Goal: Task Accomplishment & Management: Manage account settings

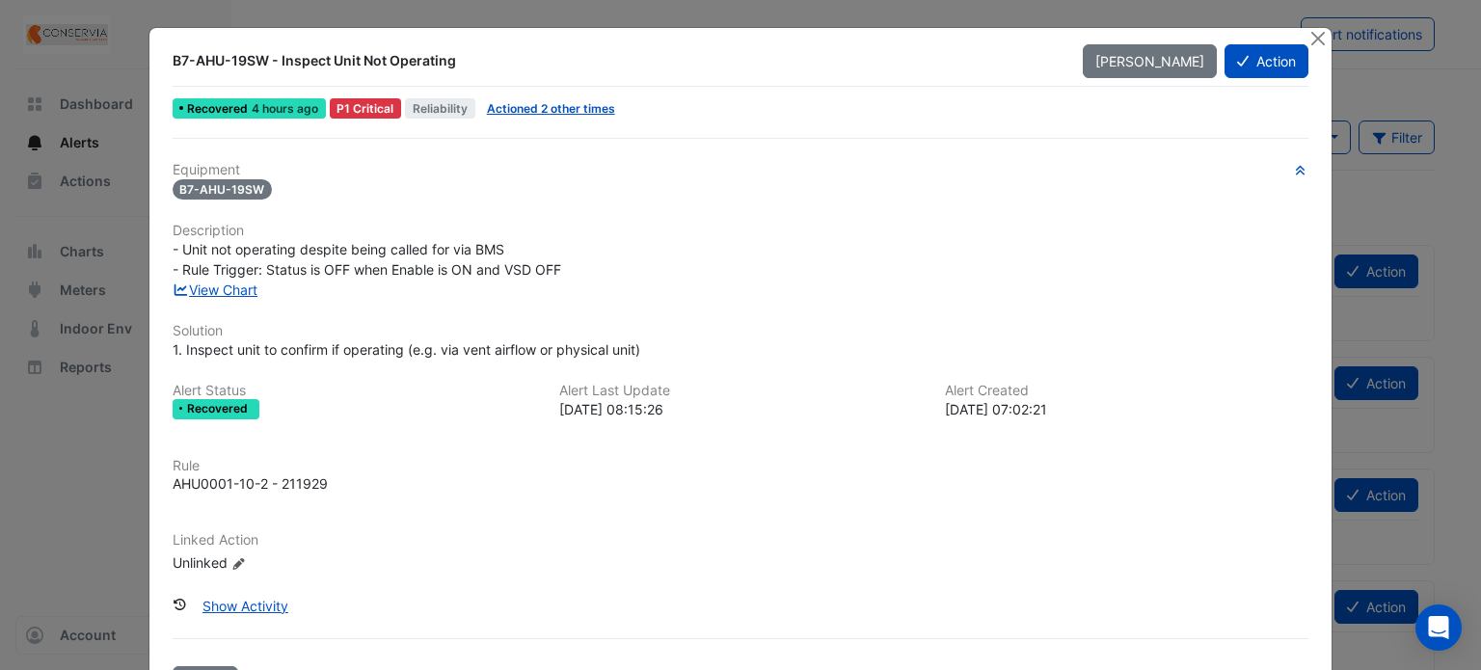
drag, startPoint x: 603, startPoint y: 403, endPoint x: 646, endPoint y: 408, distance: 43.7
click at [674, 401] on div "Alert Last Update [DATE] 08:15:26" at bounding box center [741, 401] width 387 height 37
click at [677, 402] on div "[DATE] 08:15:26" at bounding box center [740, 409] width 363 height 20
drag, startPoint x: 578, startPoint y: 415, endPoint x: 532, endPoint y: 417, distance: 46.4
click at [532, 417] on div "Alert Status Recovered Alert Last Update [DATE] 08:15:26 Alert Created [DATE] 0…" at bounding box center [741, 409] width 1160 height 52
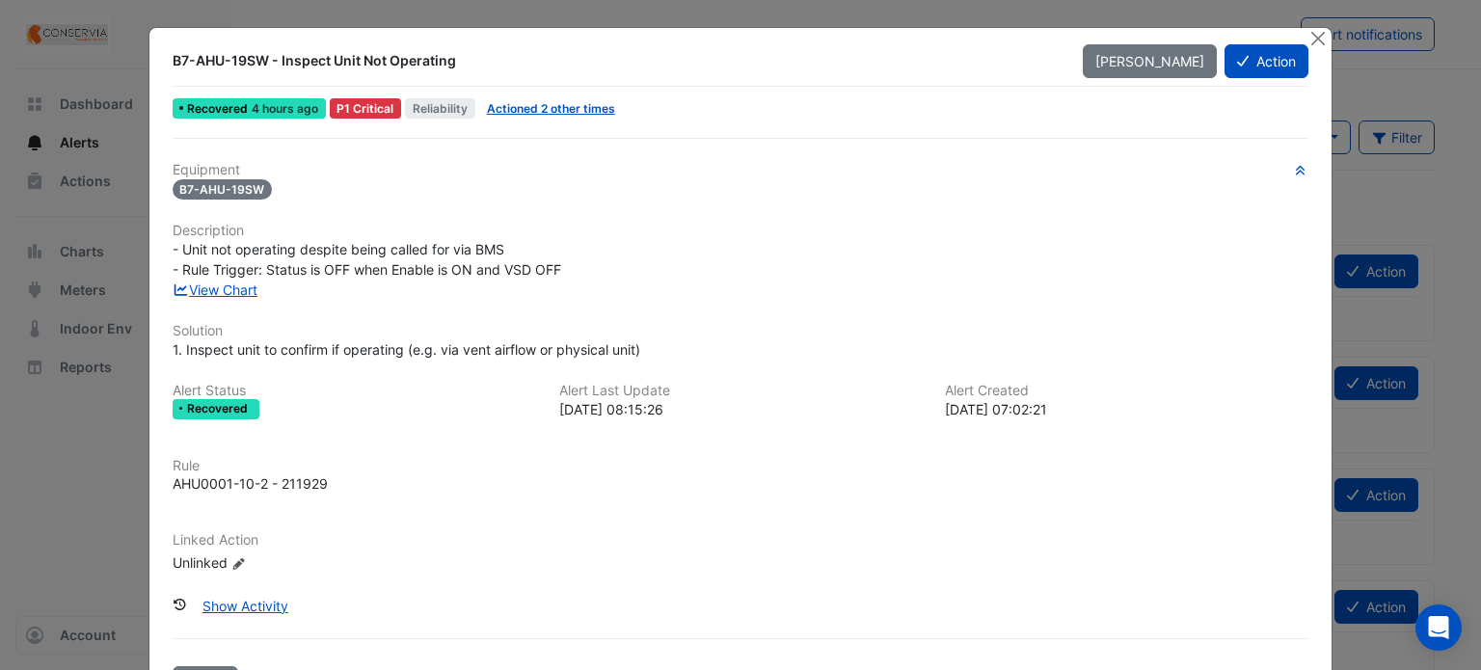
click at [671, 433] on div "Equipment B7-AHU-19SW Description - Unit not operating despite being called for…" at bounding box center [741, 375] width 1137 height 427
drag, startPoint x: 551, startPoint y: 408, endPoint x: 697, endPoint y: 405, distance: 146.6
click at [691, 404] on div "[DATE] 08:15:26" at bounding box center [740, 409] width 363 height 20
click at [796, 409] on div "[DATE] 08:15:26" at bounding box center [740, 409] width 363 height 20
click at [1237, 66] on icon at bounding box center [1243, 60] width 12 height 13
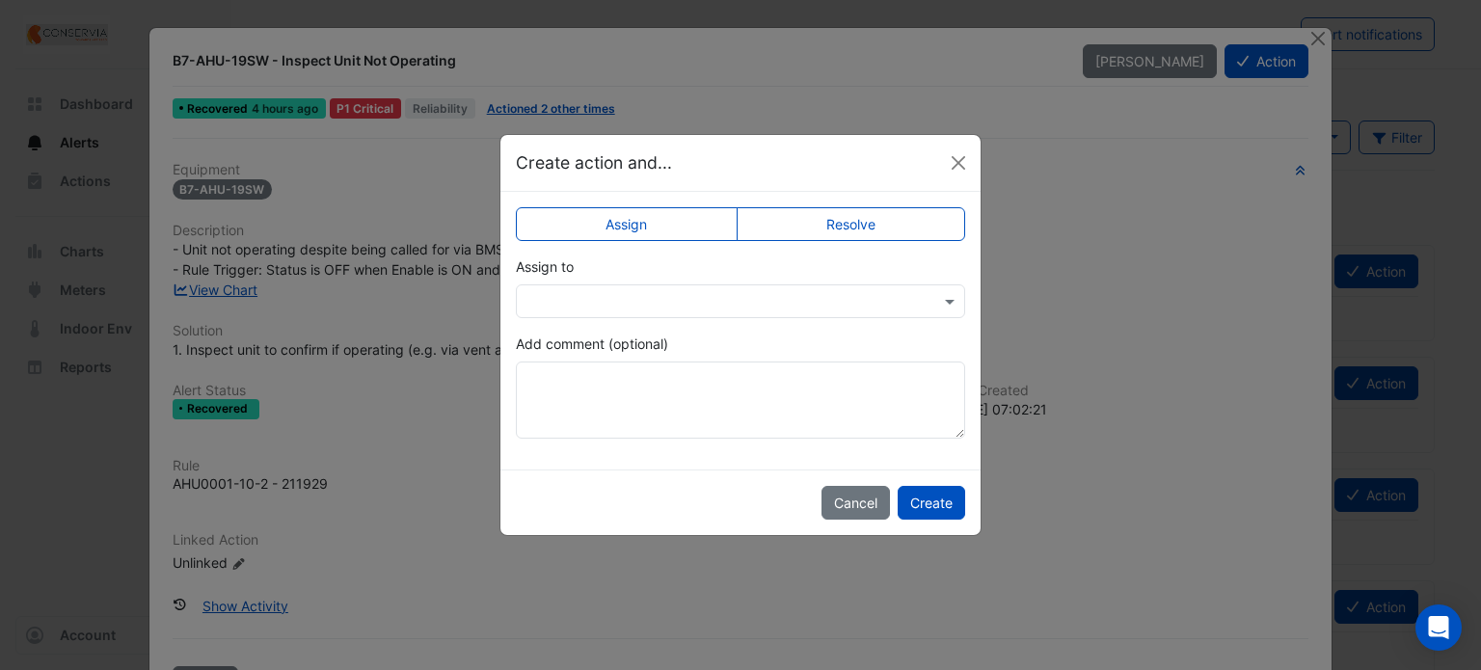
click at [810, 218] on label "Resolve" at bounding box center [851, 224] width 229 height 34
click at [702, 315] on div "× Closed" at bounding box center [740, 301] width 449 height 34
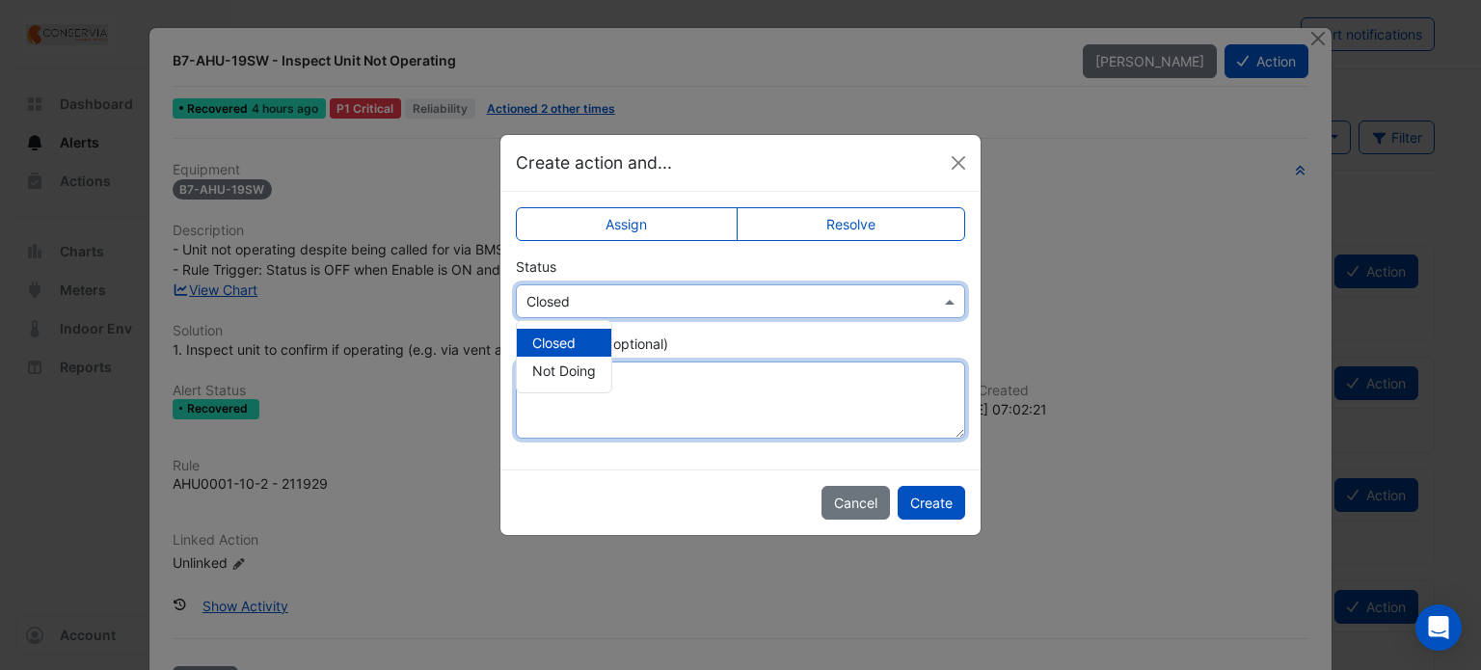
click at [721, 396] on textarea "Add comment (optional)" at bounding box center [740, 400] width 449 height 77
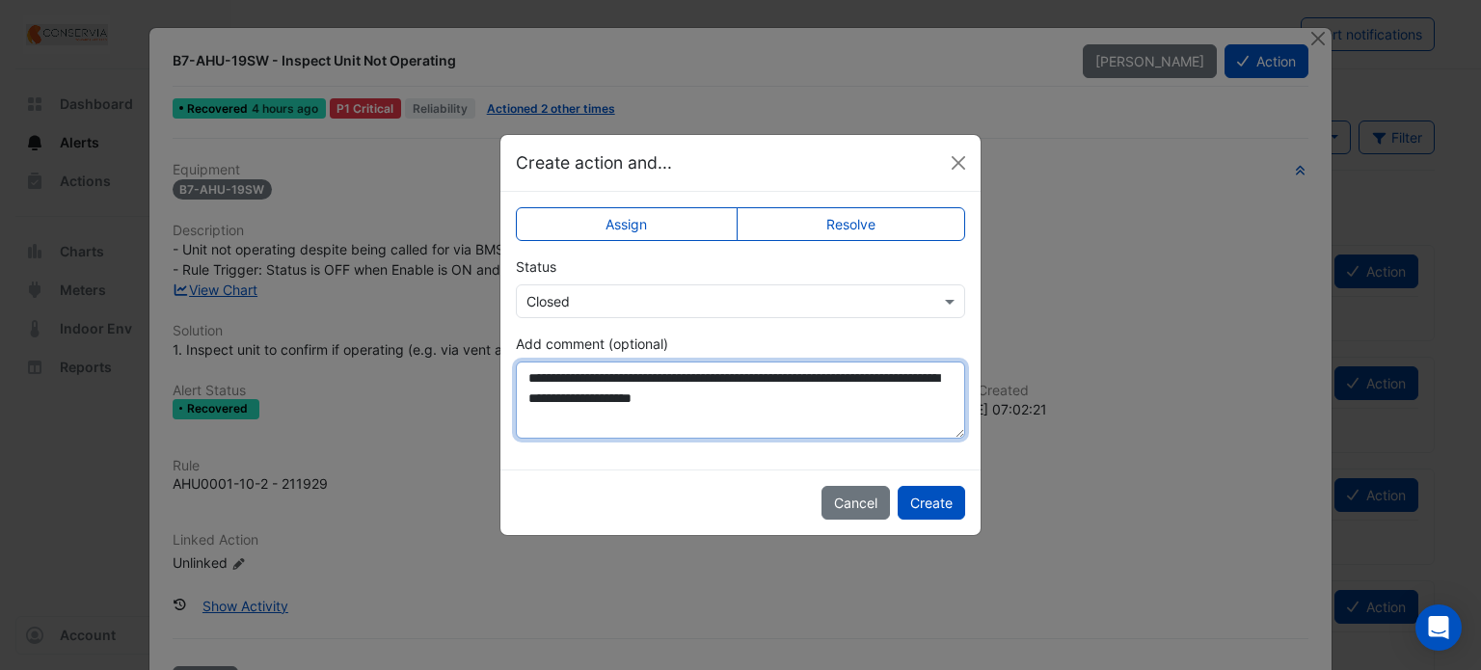
click at [711, 383] on textarea "**********" at bounding box center [740, 400] width 449 height 77
type textarea "**********"
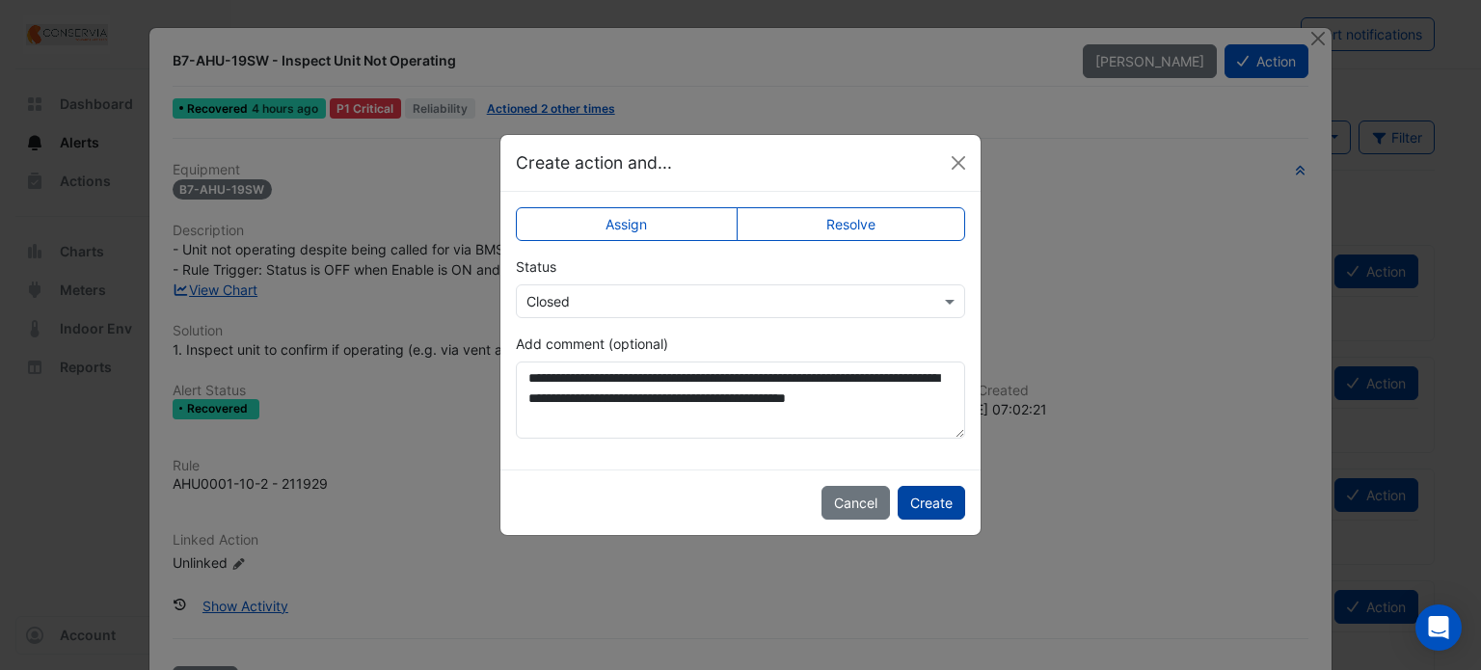
click at [956, 509] on button "Create" at bounding box center [931, 503] width 67 height 34
